Goal: Navigation & Orientation: Find specific page/section

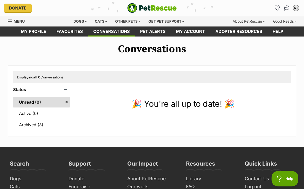
click at [295, 11] on div "KT" at bounding box center [296, 8] width 6 height 6
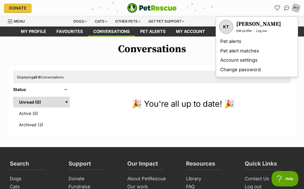
click at [69, 32] on link "Favourites" at bounding box center [69, 32] width 37 height 10
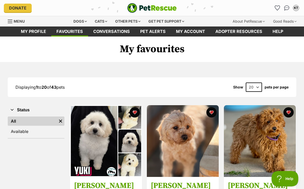
click at [16, 131] on link "Available" at bounding box center [36, 131] width 57 height 9
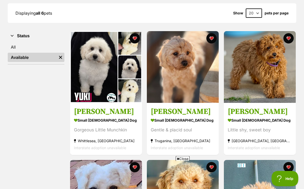
scroll to position [74, 0]
click at [103, 74] on img at bounding box center [106, 67] width 72 height 72
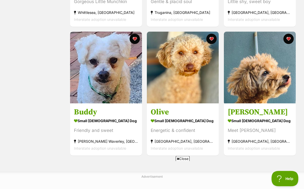
scroll to position [203, 0]
click at [277, 83] on img at bounding box center [260, 68] width 72 height 72
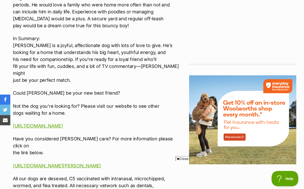
scroll to position [581, 0]
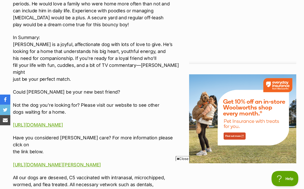
click at [52, 123] on link "[URL][DOMAIN_NAME]" at bounding box center [38, 125] width 50 height 5
